Goal: Transaction & Acquisition: Purchase product/service

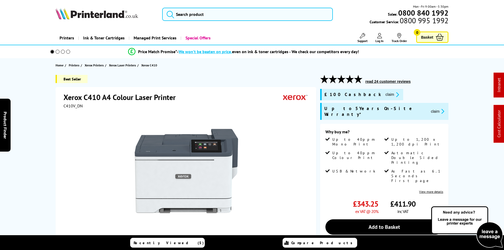
click at [77, 106] on span "C410V_DN" at bounding box center [73, 105] width 19 height 5
copy span "C410V_DN"
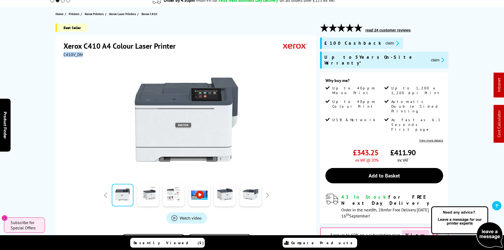
scroll to position [53, 0]
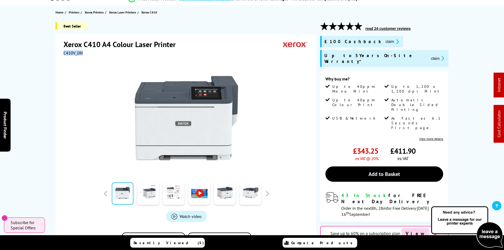
click at [384, 43] on button "claim" at bounding box center [392, 42] width 17 height 6
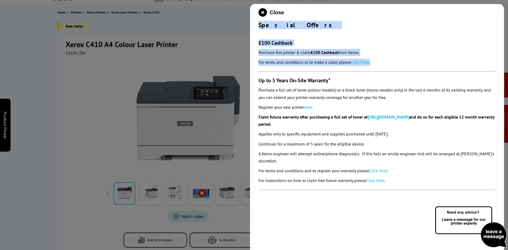
drag, startPoint x: 258, startPoint y: 27, endPoint x: 377, endPoint y: 65, distance: 124.2
click at [377, 65] on div "Close Special Offers £100 Cashback Purchase this printer & claim £100 Cashback …" at bounding box center [377, 129] width 254 height 250
copy div "Special Offers £100 Cashback Purchase this printer & claim £100 Cashback from X…"
click at [266, 11] on icon "close modal" at bounding box center [263, 12] width 8 height 8
